Goal: Task Accomplishment & Management: Manage account settings

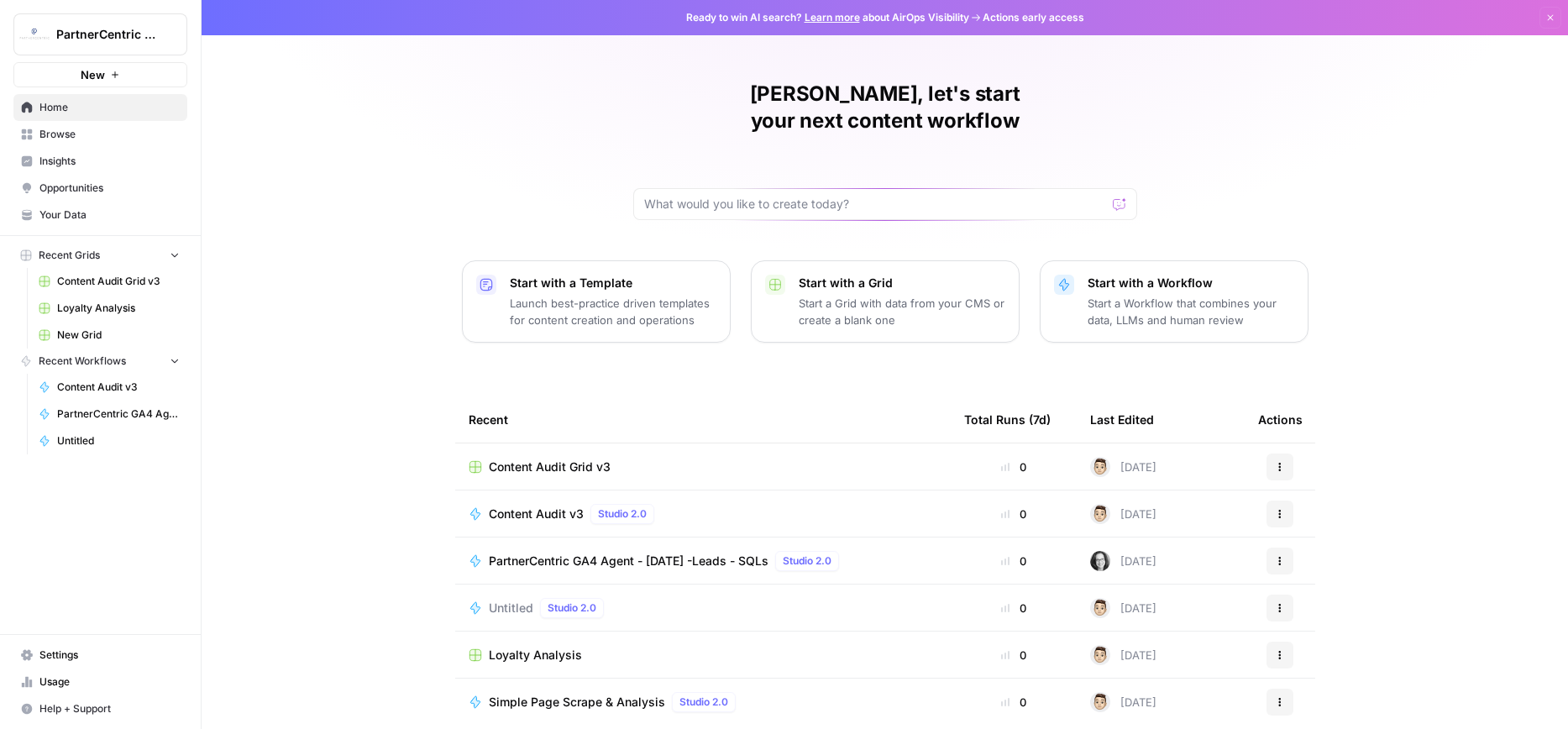
click at [119, 657] on span "Settings" at bounding box center [110, 655] width 141 height 15
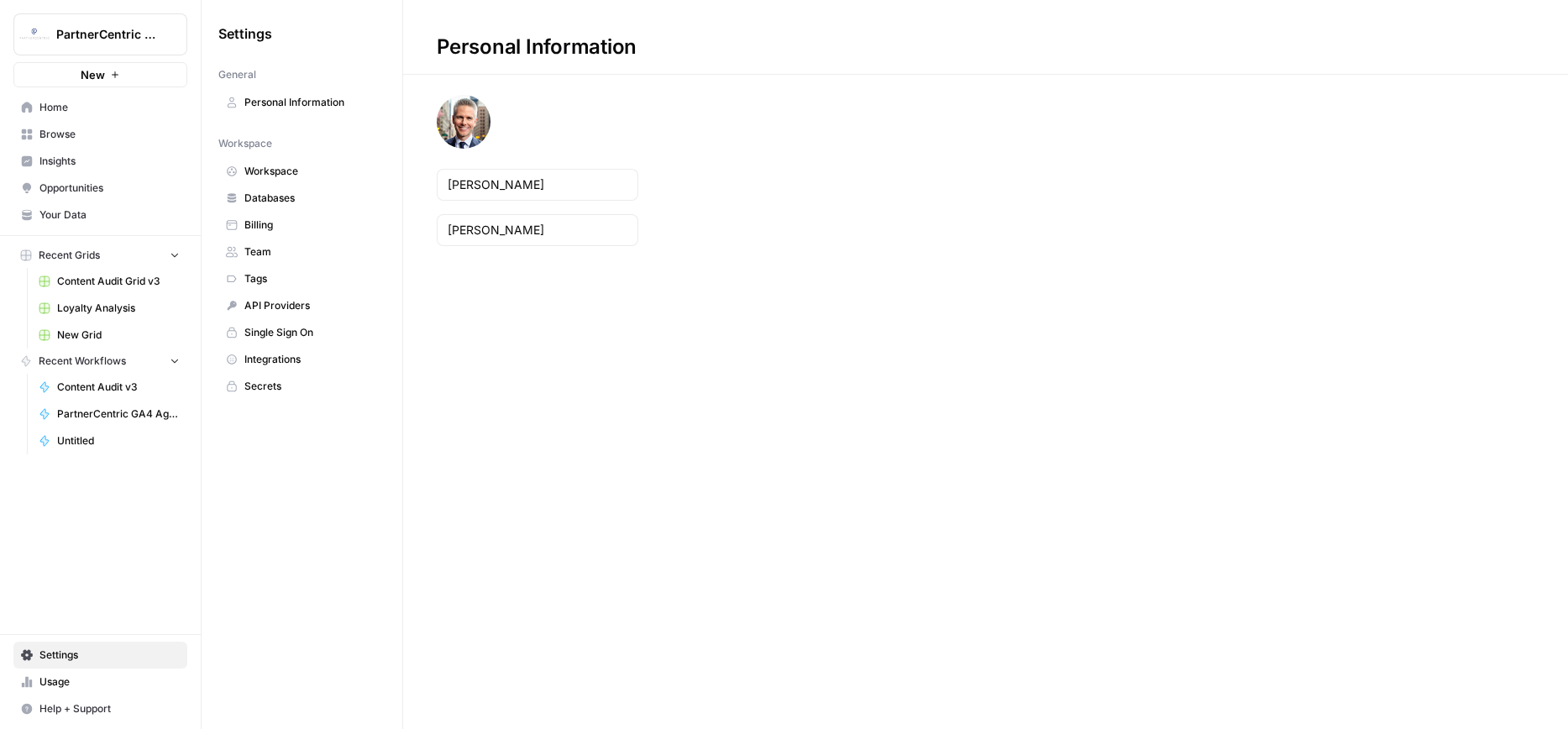
click at [298, 252] on span "Team" at bounding box center [311, 252] width 133 height 15
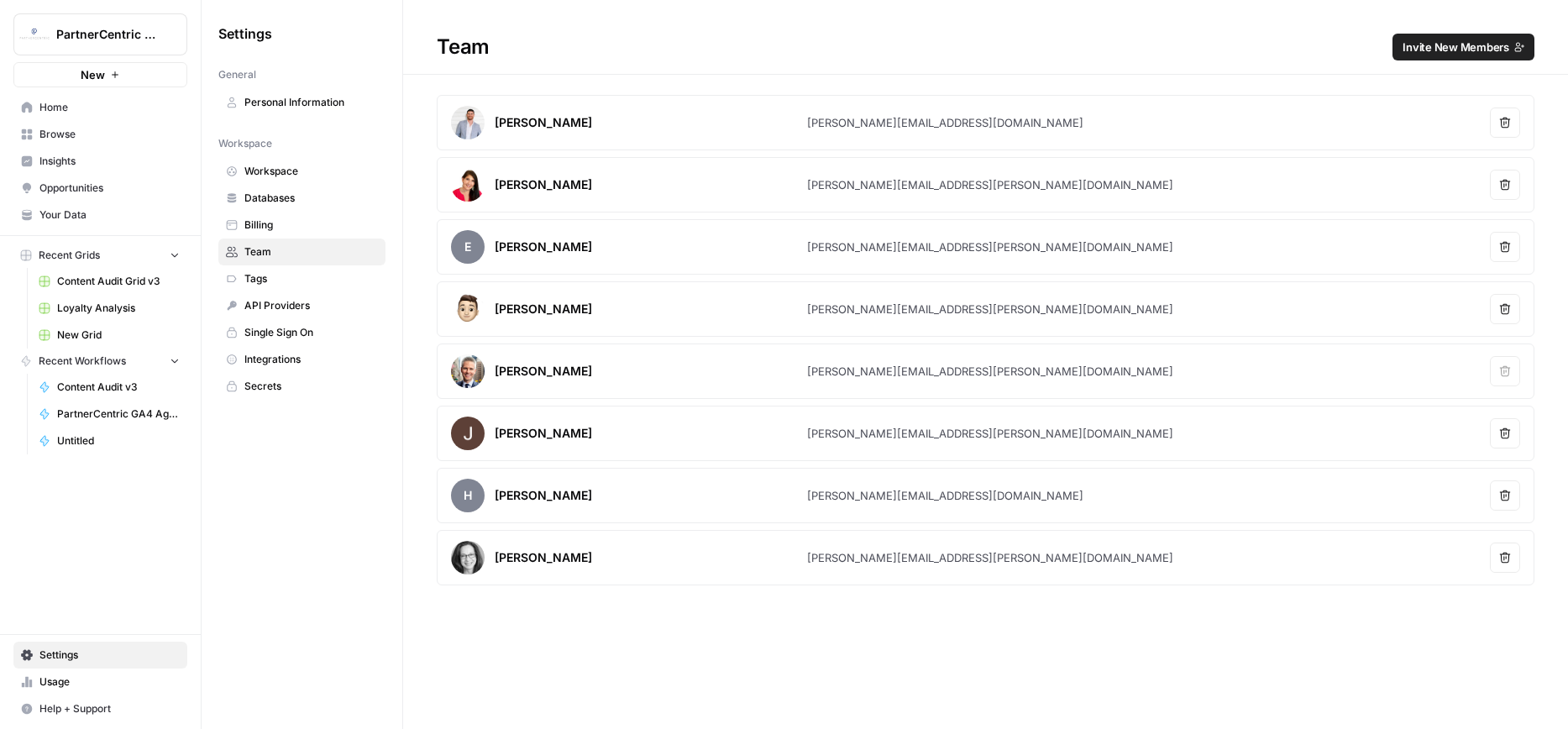
click at [1474, 44] on span "Invite New Members" at bounding box center [1455, 47] width 106 height 17
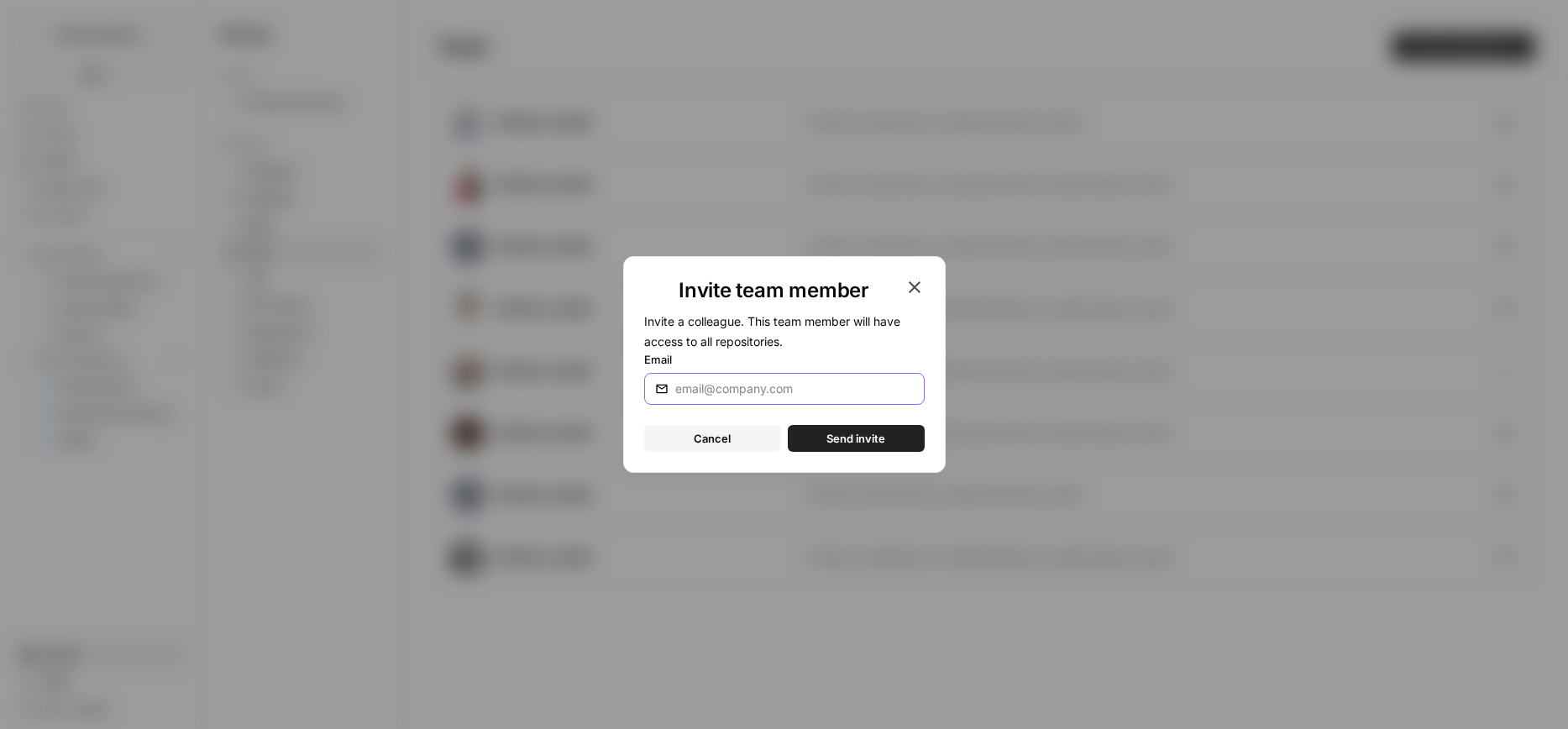
click at [728, 385] on input "Email" at bounding box center [791, 389] width 232 height 17
paste input "[PERSON_NAME][EMAIL_ADDRESS][PERSON_NAME][DOMAIN_NAME]"
type input "[PERSON_NAME][EMAIL_ADDRESS][PERSON_NAME][DOMAIN_NAME]"
click at [831, 435] on span "Send invite" at bounding box center [855, 438] width 59 height 17
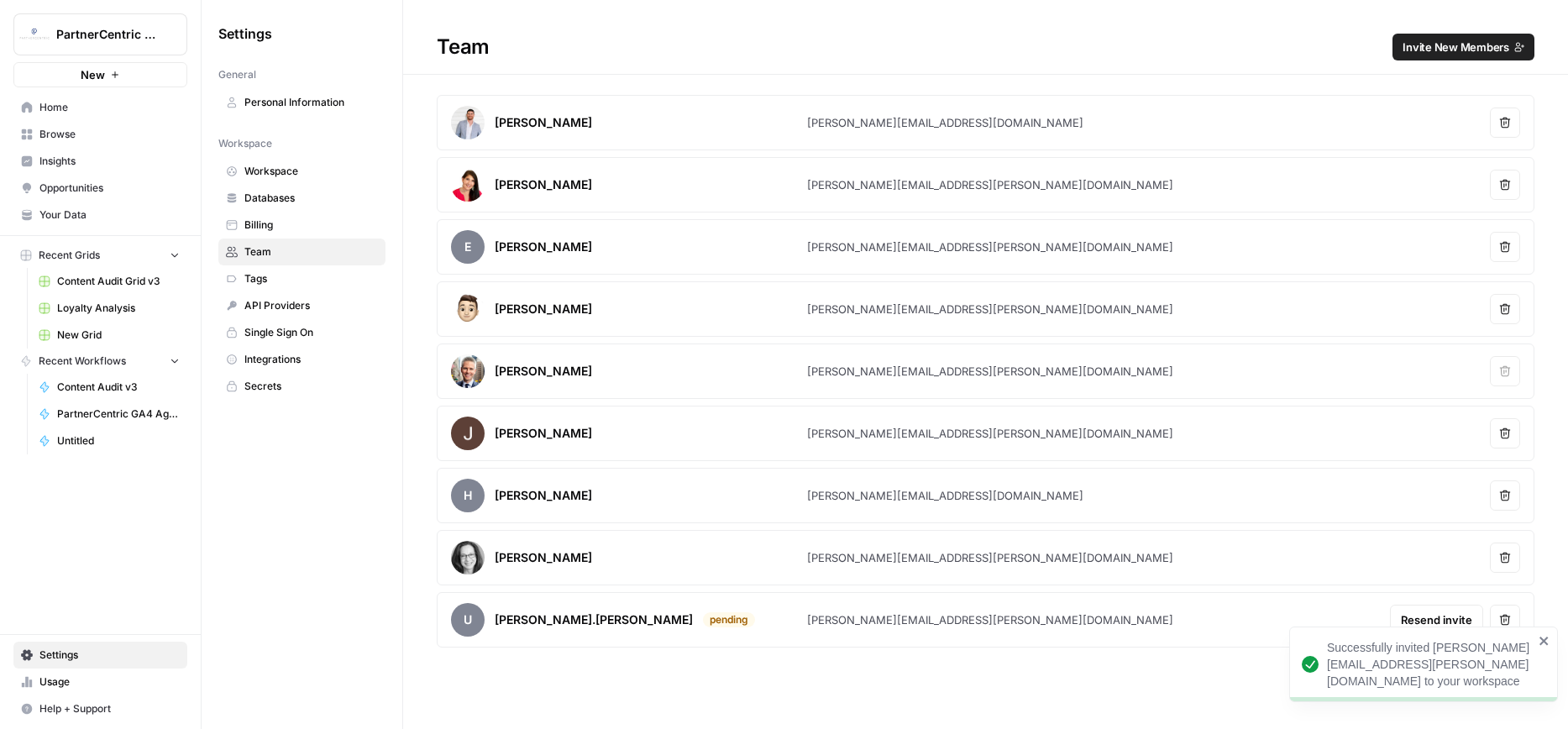
click at [261, 225] on span "Billing" at bounding box center [311, 225] width 133 height 15
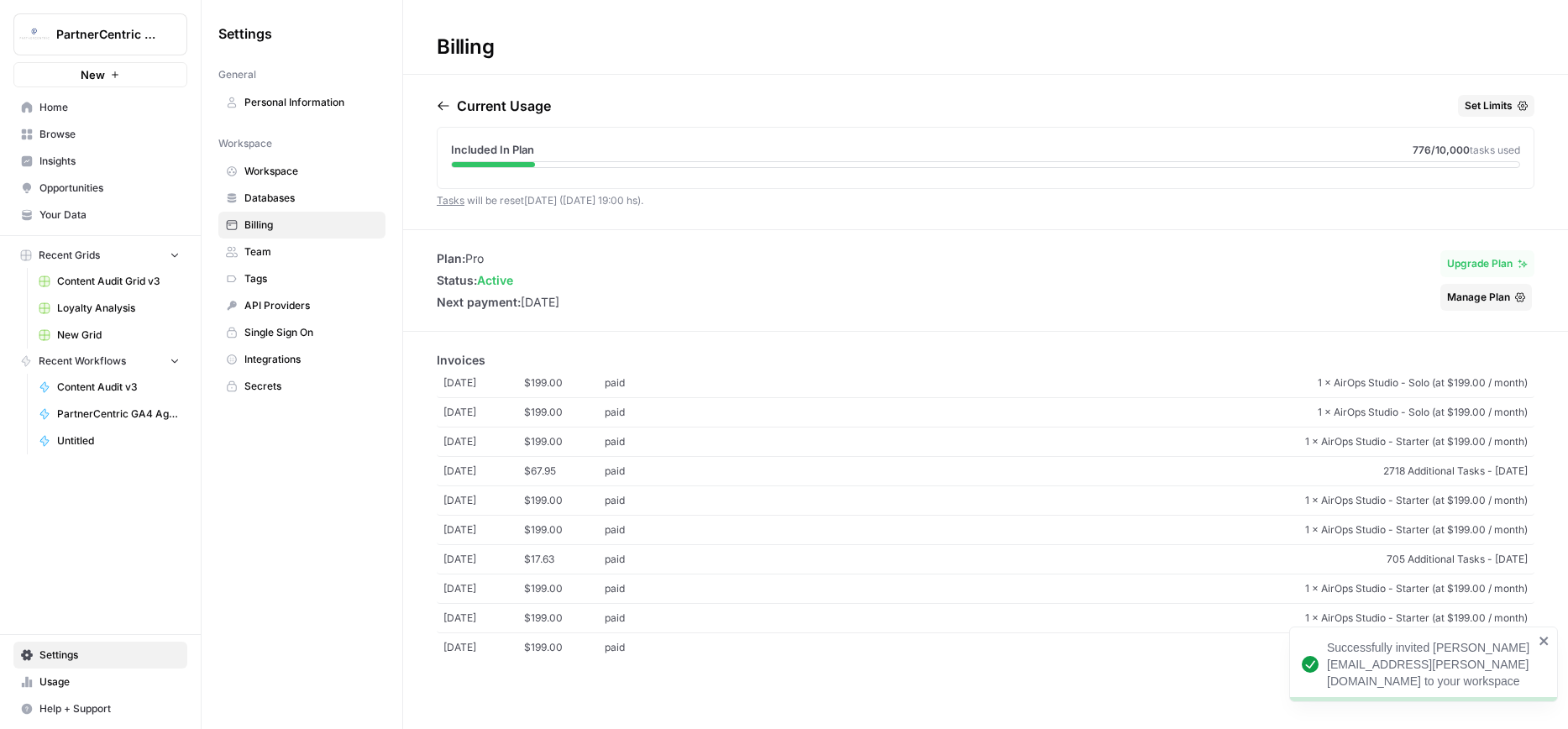
click at [264, 254] on span "Team" at bounding box center [311, 252] width 133 height 15
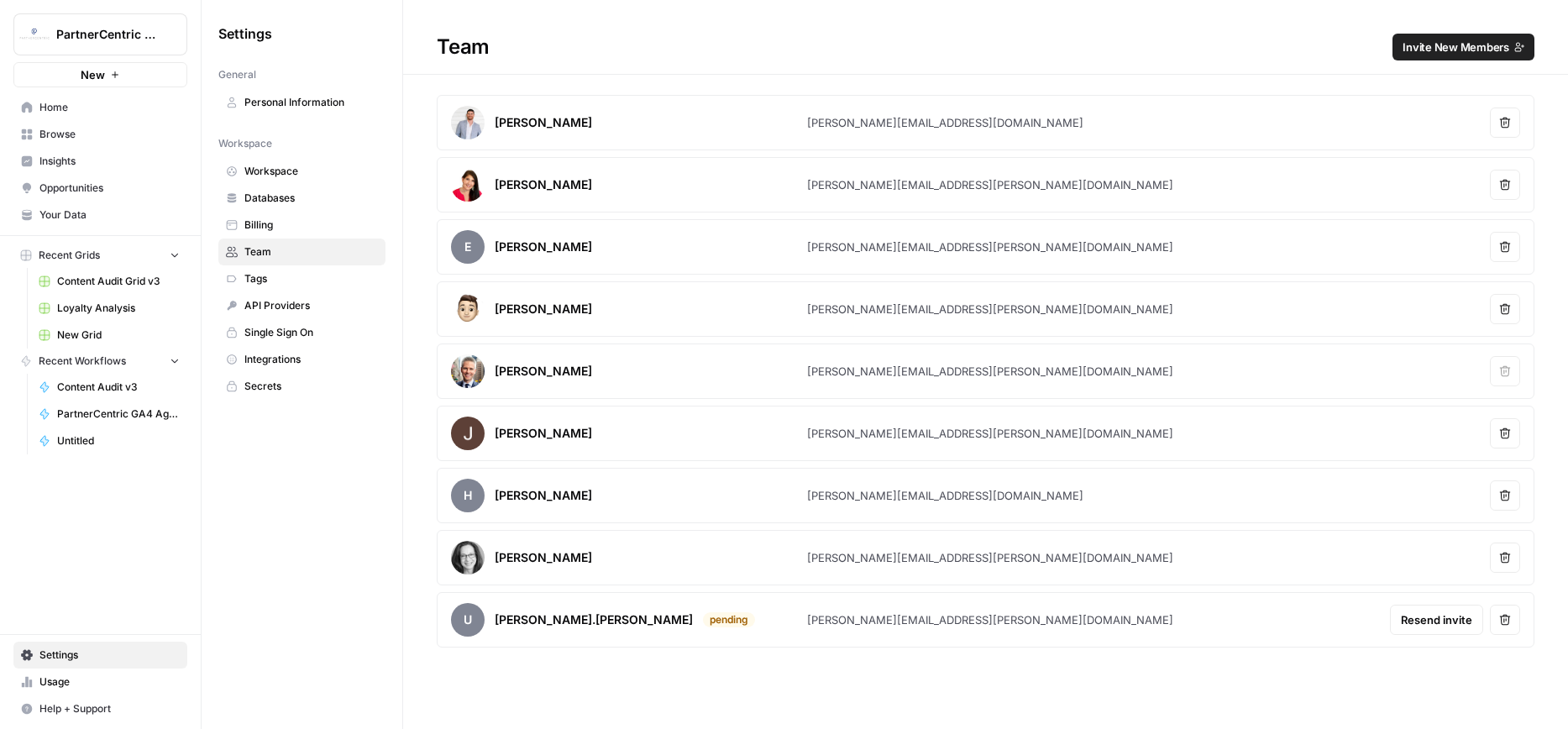
click at [261, 218] on span "Billing" at bounding box center [311, 225] width 133 height 15
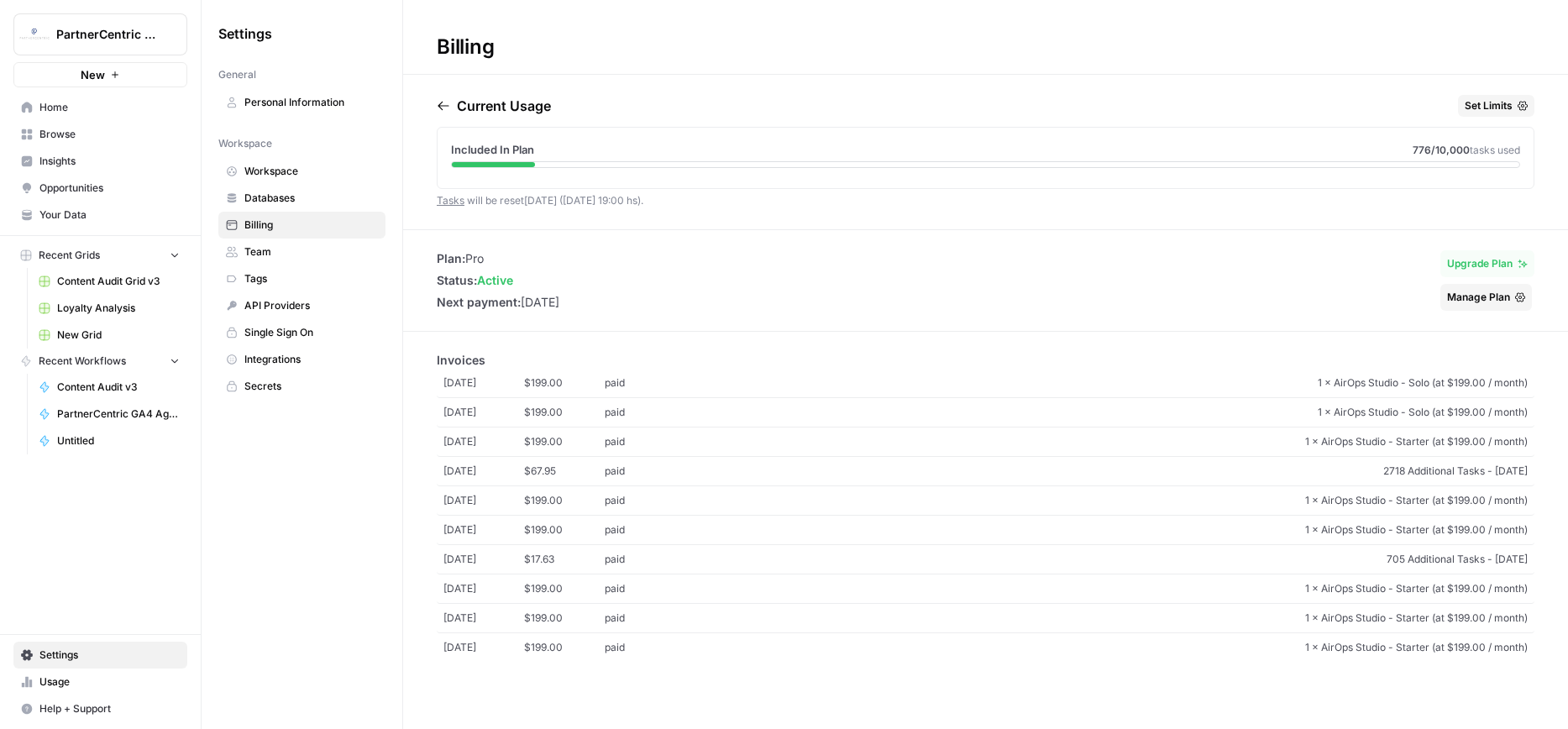
click at [1479, 305] on button "Manage Plan" at bounding box center [1486, 298] width 92 height 27
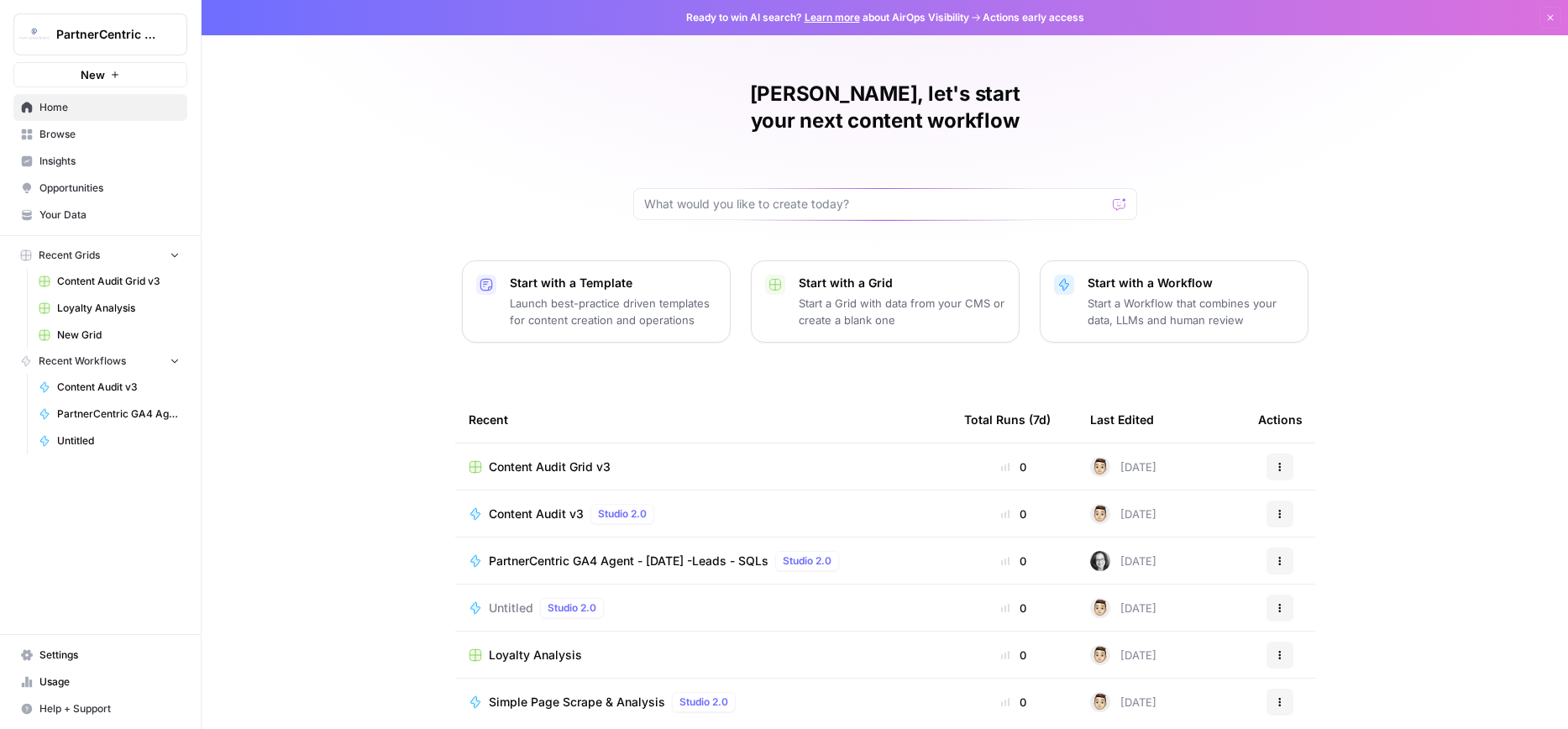
click at [60, 656] on span "Settings" at bounding box center [110, 655] width 141 height 15
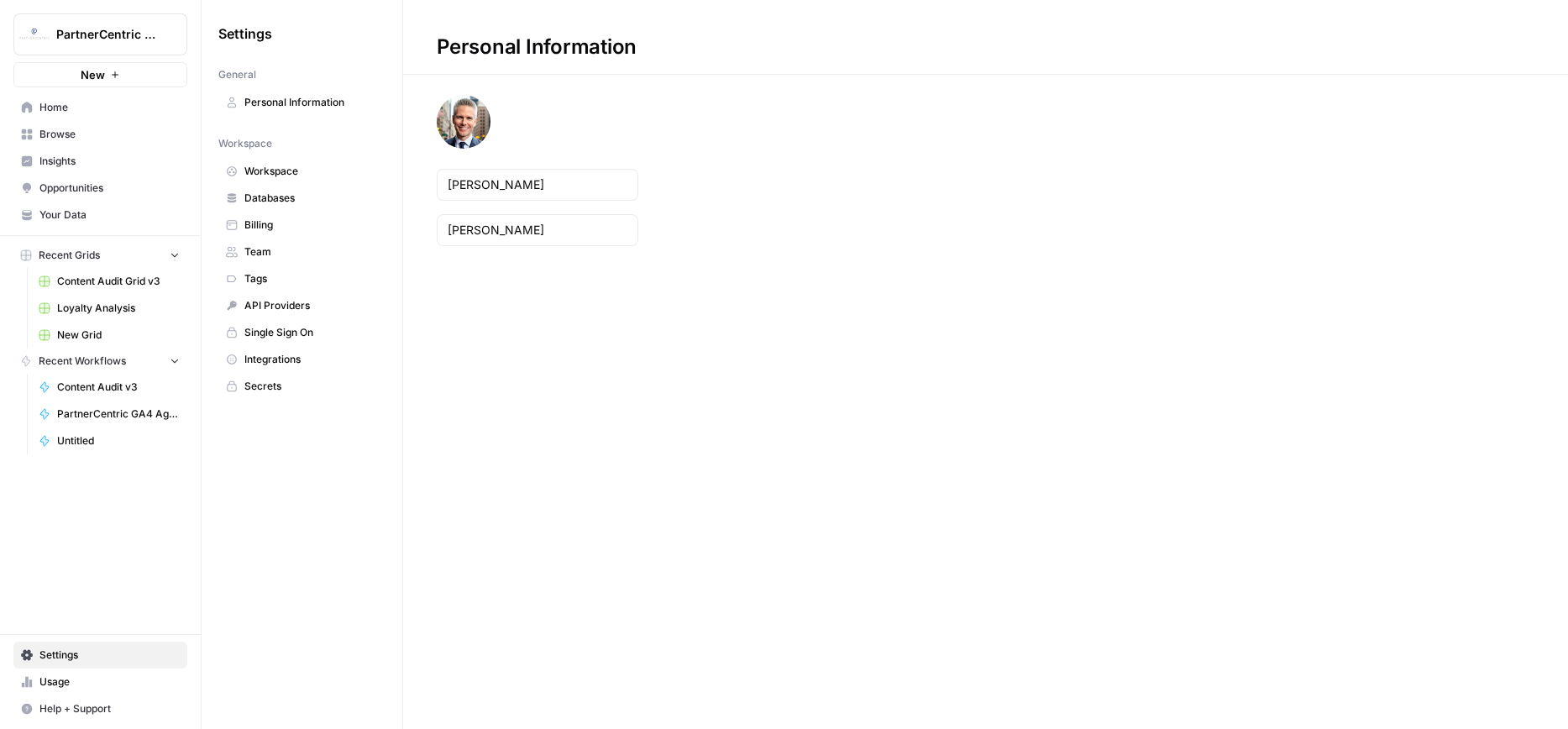
click at [259, 250] on span "Team" at bounding box center [311, 252] width 133 height 15
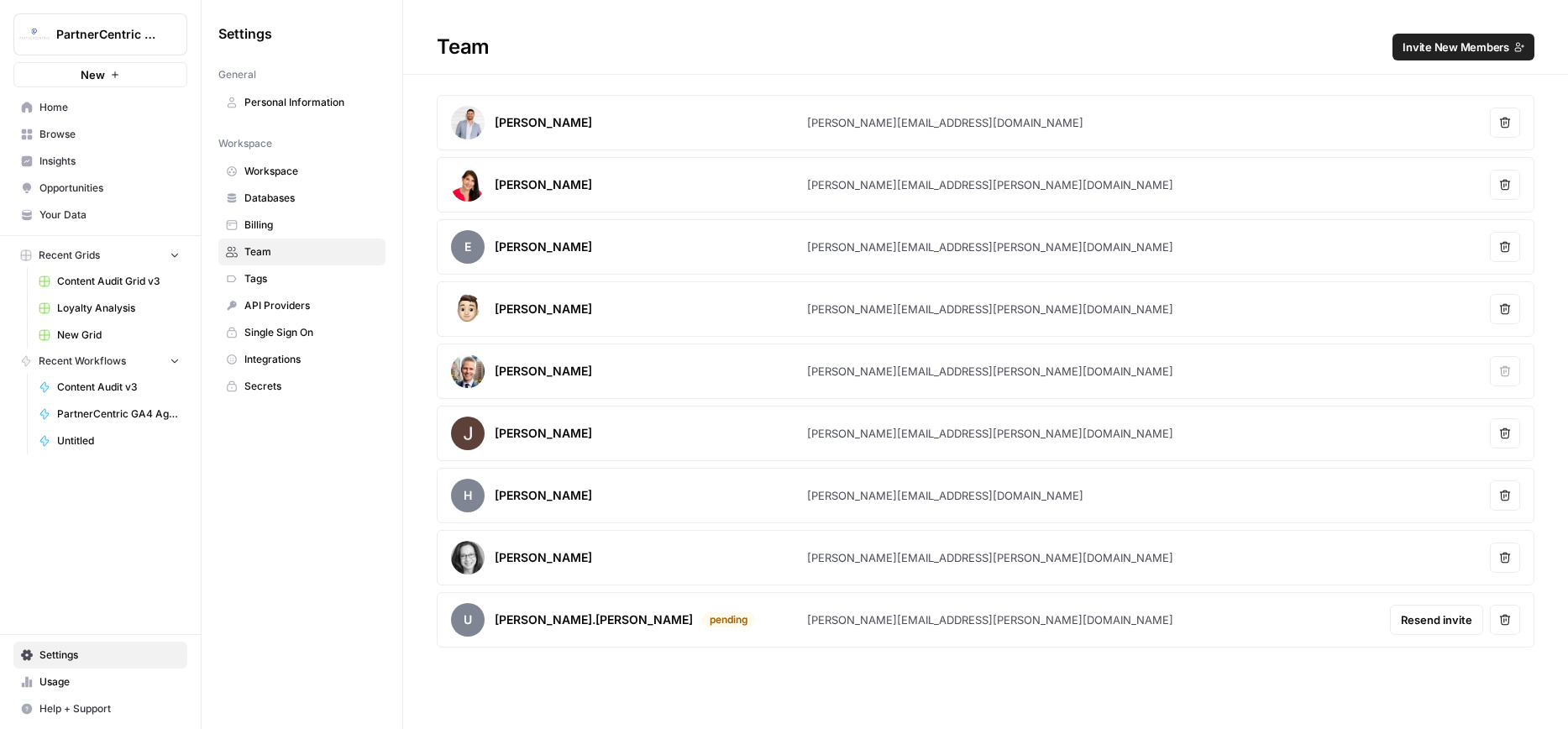
click at [897, 625] on div "[PERSON_NAME][EMAIL_ADDRESS][PERSON_NAME][DOMAIN_NAME]" at bounding box center [990, 620] width 366 height 17
click at [467, 623] on span "u" at bounding box center [467, 620] width 33 height 33
click at [268, 220] on span "Billing" at bounding box center [311, 225] width 133 height 15
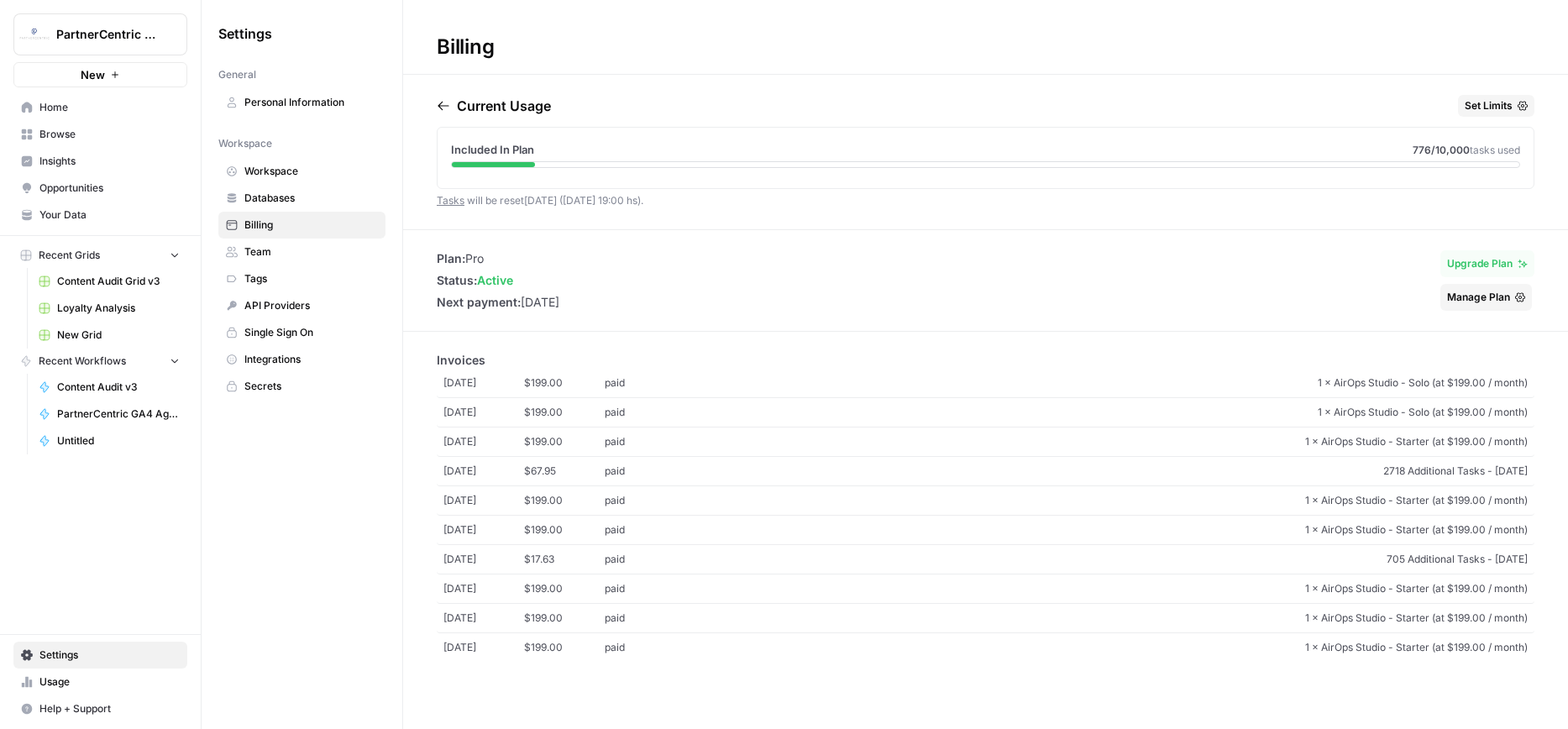
click at [1474, 299] on span "Manage Plan" at bounding box center [1479, 297] width 63 height 15
